Goal: Obtain resource: Obtain resource

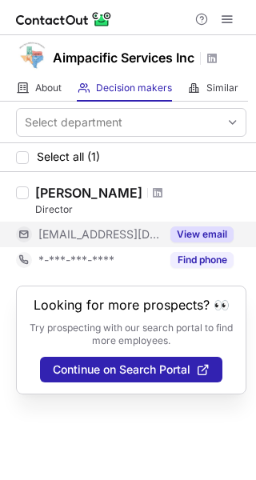
click at [218, 242] on button "View email" at bounding box center [201, 234] width 63 height 16
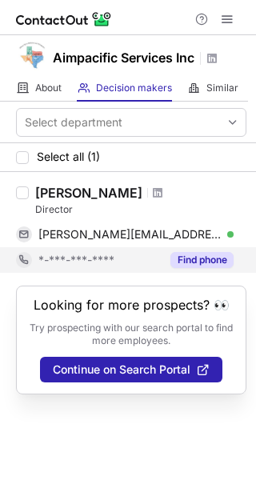
click at [196, 268] on button "Find phone" at bounding box center [201, 260] width 63 height 16
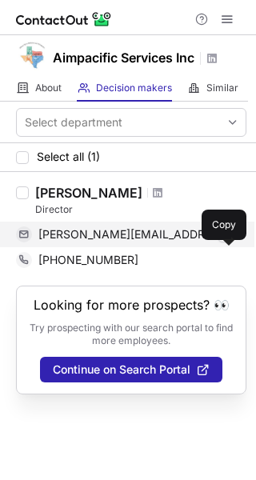
click at [222, 241] on span at bounding box center [225, 234] width 13 height 13
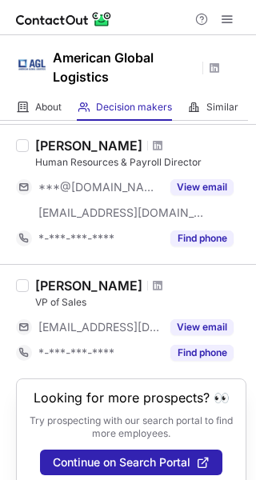
scroll to position [988, 0]
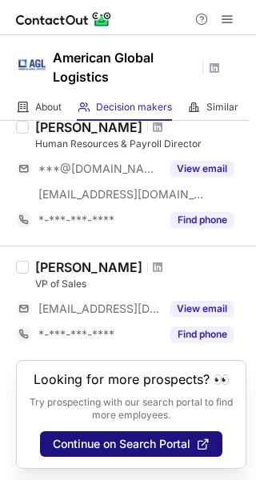
click at [97, 451] on button "Continue on Search Portal" at bounding box center [131, 444] width 182 height 26
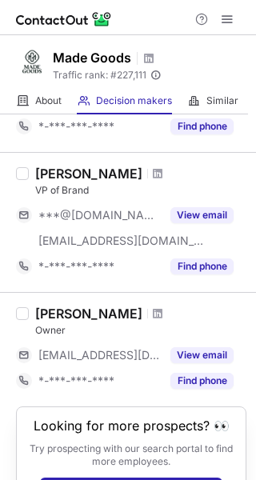
scroll to position [767, 0]
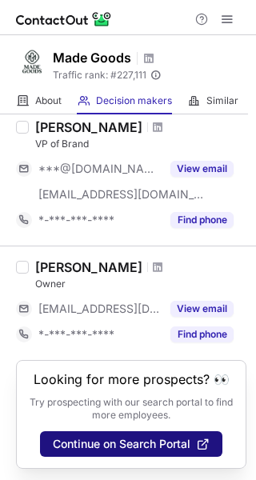
click at [116, 441] on span "Continue on Search Portal" at bounding box center [122, 444] width 138 height 13
